Goal: Information Seeking & Learning: Check status

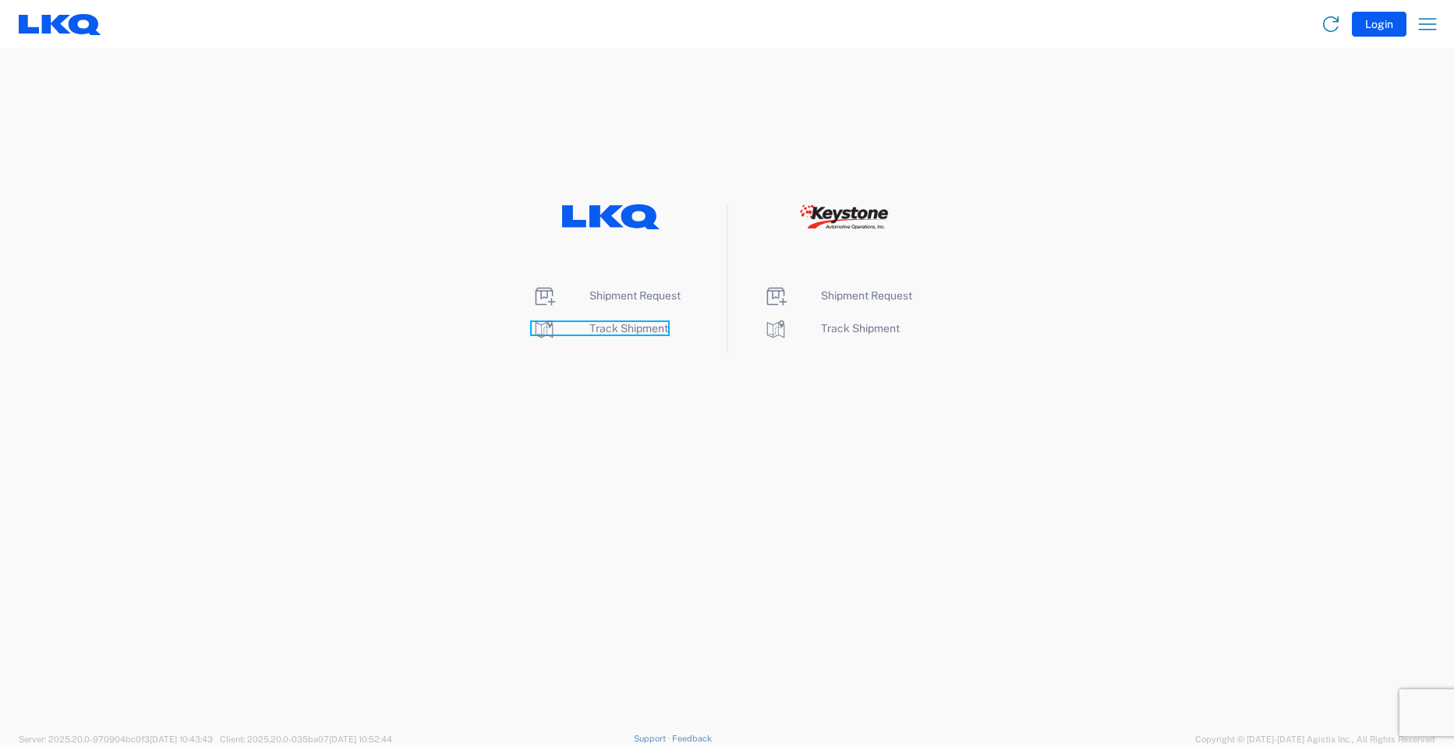
click at [596, 324] on span "Track Shipment" at bounding box center [629, 328] width 79 height 12
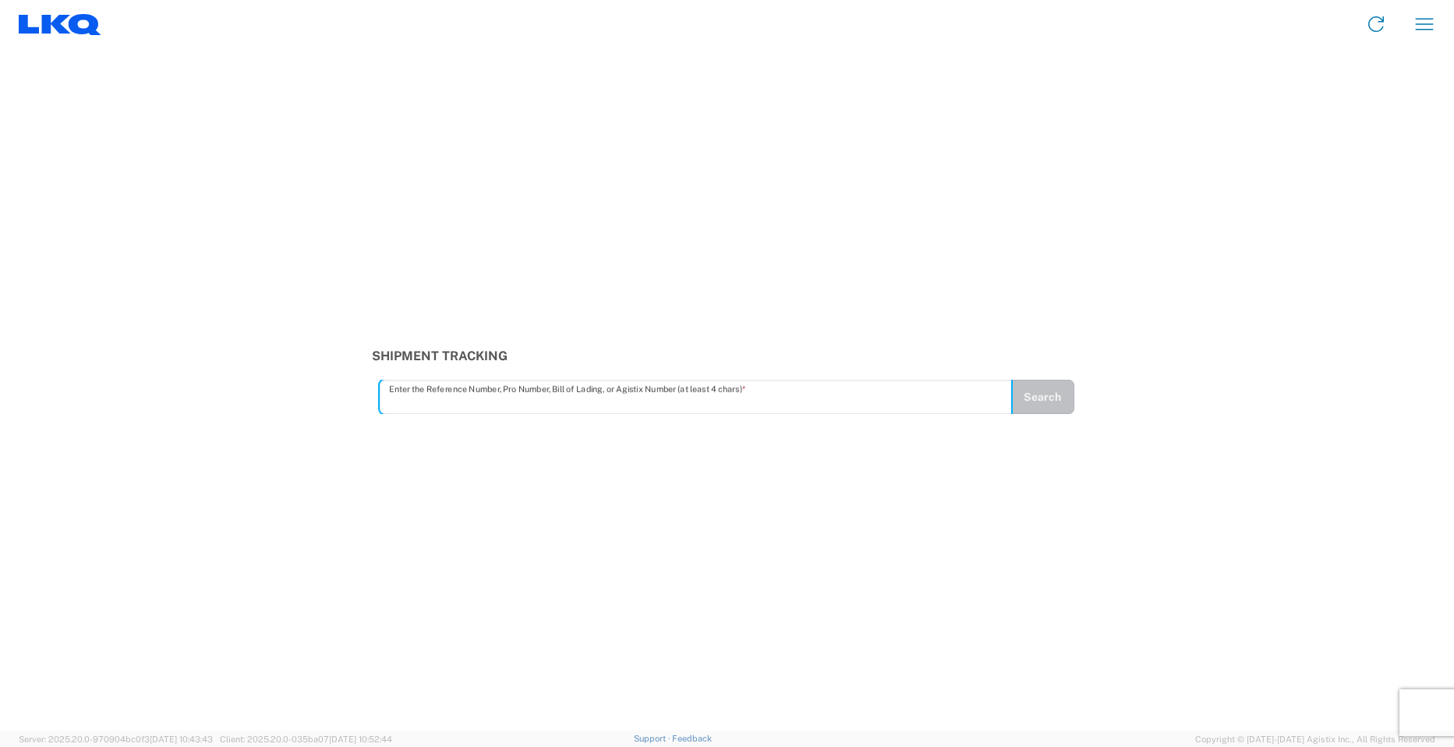
click at [420, 406] on input "text" at bounding box center [696, 397] width 615 height 27
click at [406, 403] on input "5661614" at bounding box center [696, 397] width 615 height 27
type input "56661614"
click at [1050, 388] on button "Search" at bounding box center [1043, 397] width 64 height 34
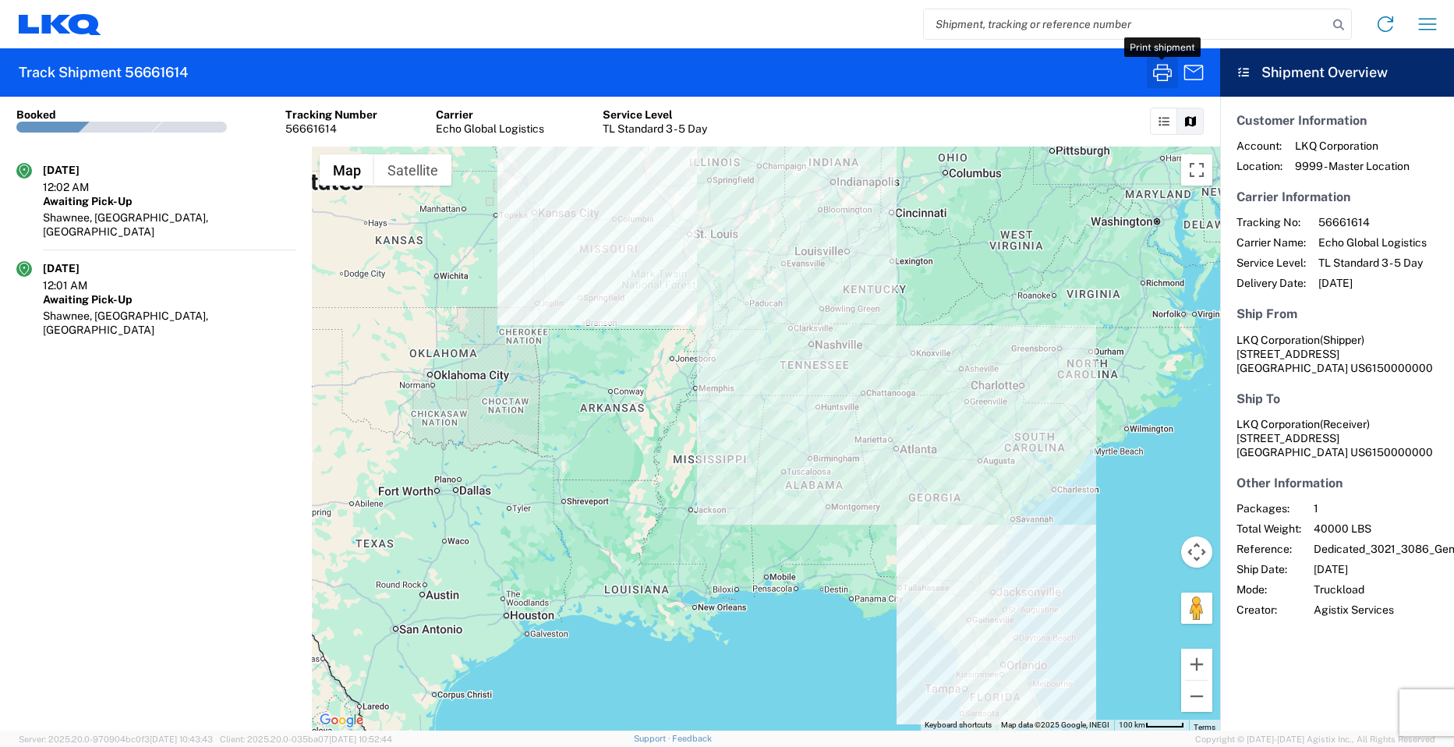
click at [1160, 76] on icon "button" at bounding box center [1162, 72] width 25 height 25
click at [1007, 24] on input "search" at bounding box center [1126, 24] width 404 height 30
type input "56661615"
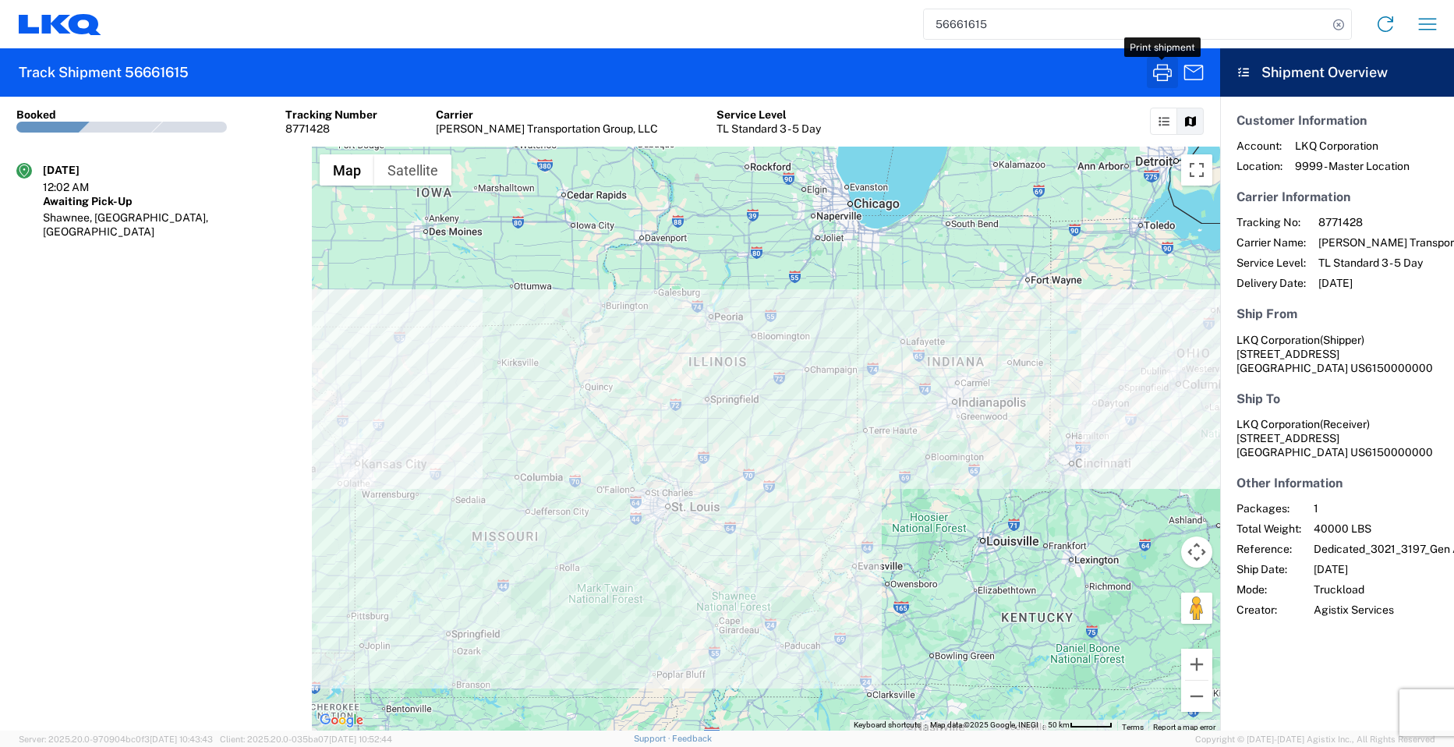
click at [1159, 66] on icon "button" at bounding box center [1162, 72] width 25 height 25
